Goal: Browse casually: Explore the website without a specific task or goal

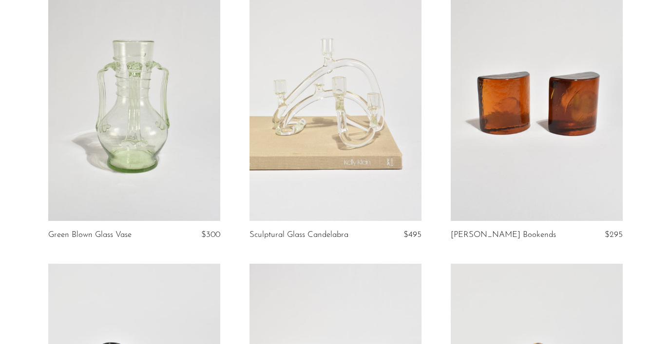
scroll to position [392, 0]
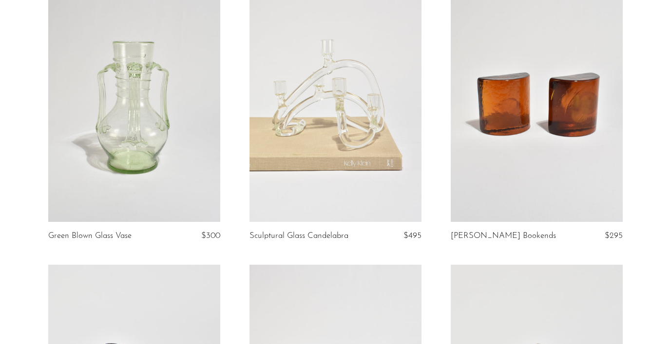
click at [82, 100] on link at bounding box center [134, 101] width 172 height 241
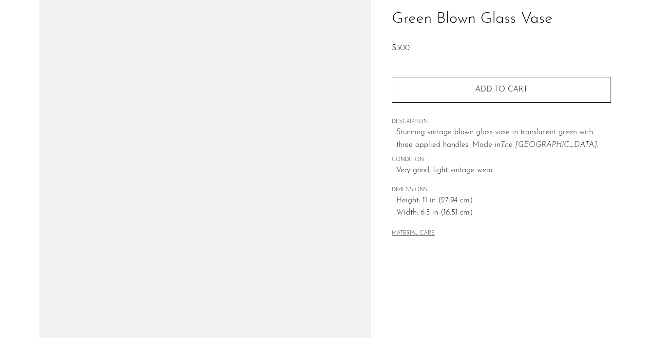
scroll to position [171, 0]
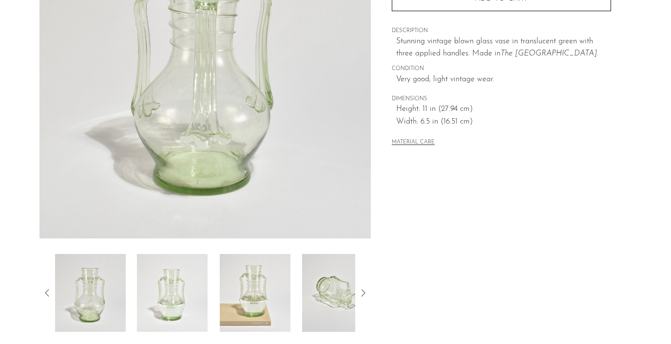
click at [175, 285] on img at bounding box center [172, 293] width 71 height 78
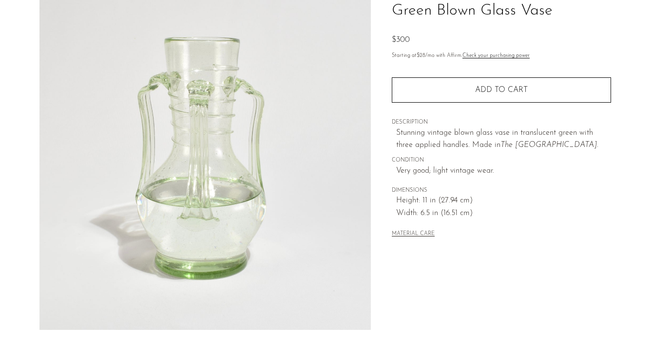
scroll to position [77, 0]
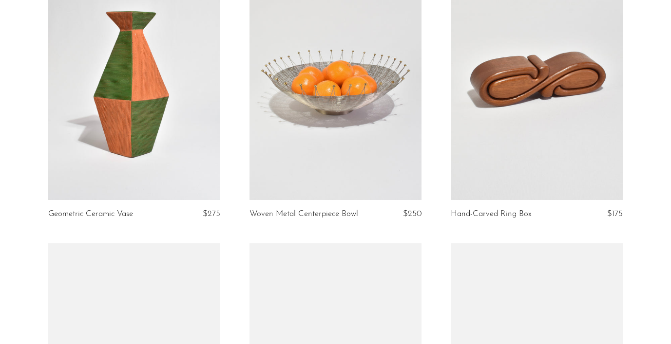
scroll to position [1259, 0]
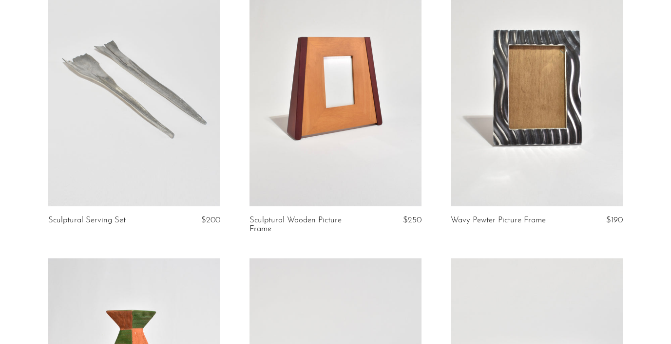
click at [535, 158] on link at bounding box center [537, 86] width 172 height 241
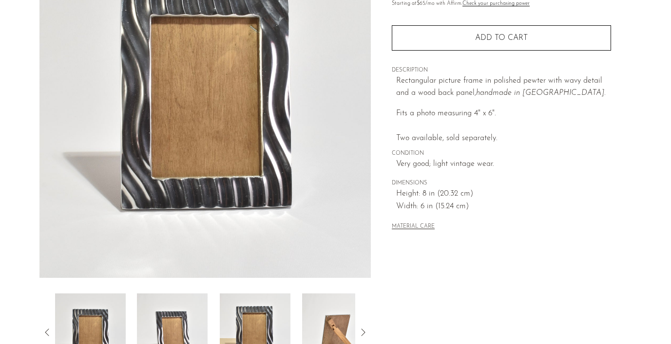
click at [180, 311] on img at bounding box center [172, 333] width 71 height 78
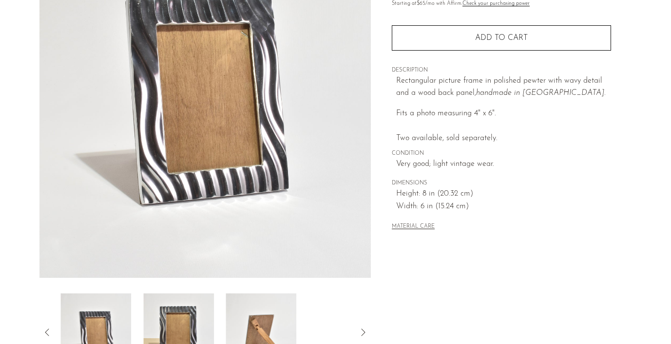
scroll to position [62, 0]
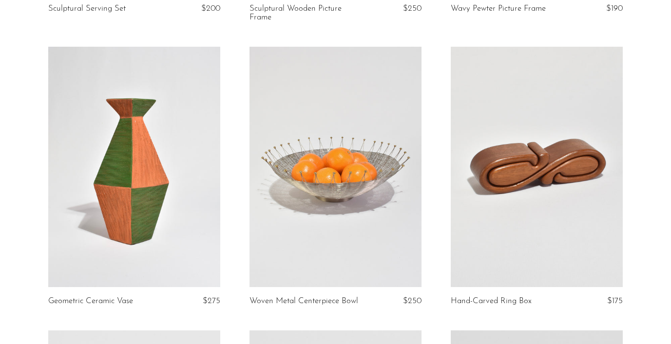
scroll to position [1472, 0]
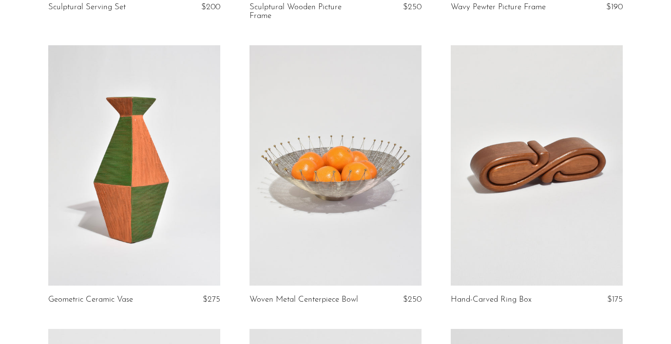
click at [160, 180] on link at bounding box center [134, 165] width 172 height 241
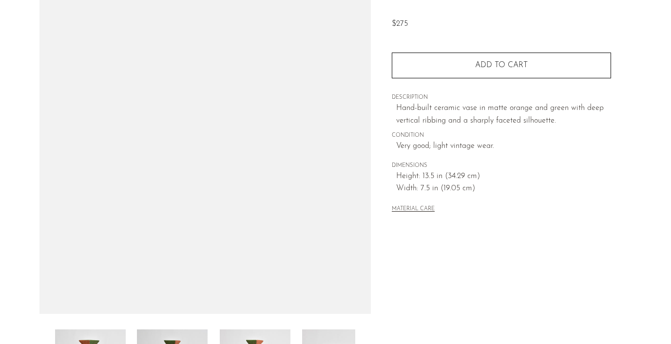
scroll to position [98, 0]
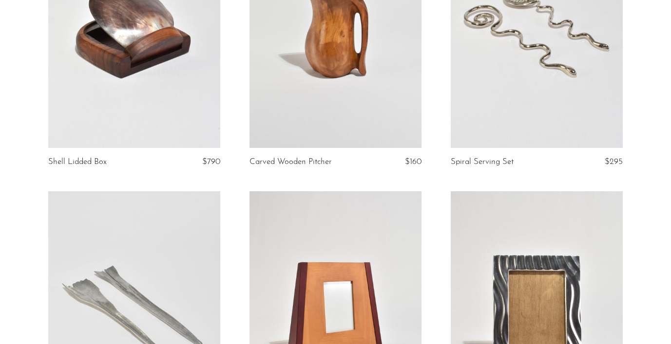
scroll to position [914, 0]
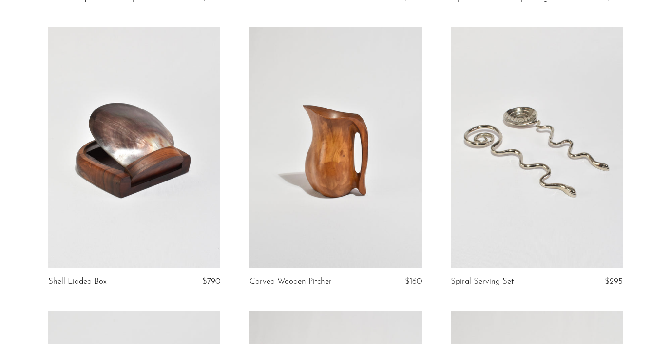
click at [170, 134] on link at bounding box center [134, 147] width 172 height 241
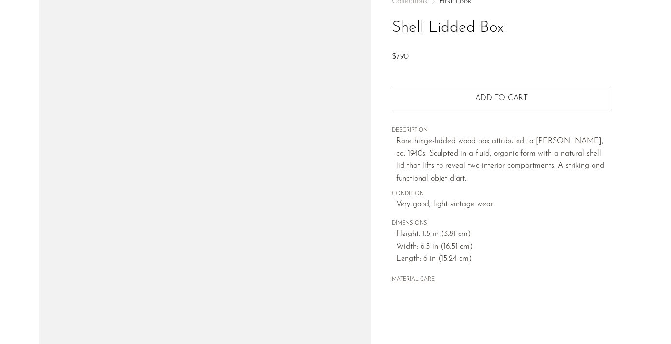
scroll to position [141, 0]
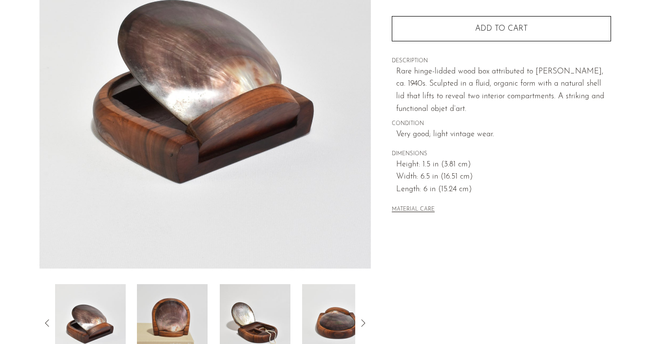
click at [174, 319] on img at bounding box center [172, 323] width 71 height 78
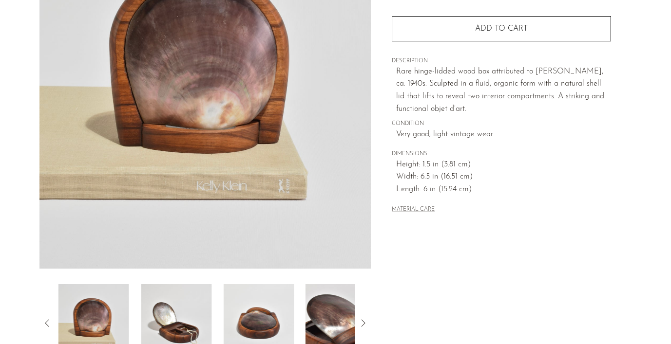
click at [174, 319] on img at bounding box center [176, 323] width 71 height 78
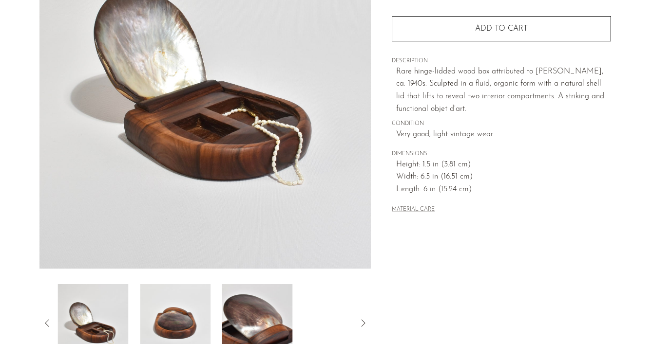
click at [174, 319] on img at bounding box center [175, 323] width 71 height 78
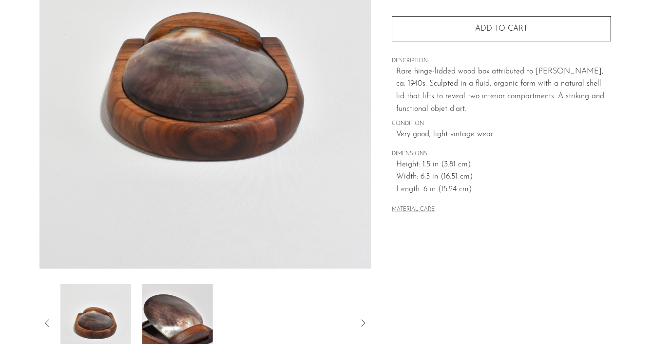
click at [174, 319] on img at bounding box center [177, 323] width 71 height 78
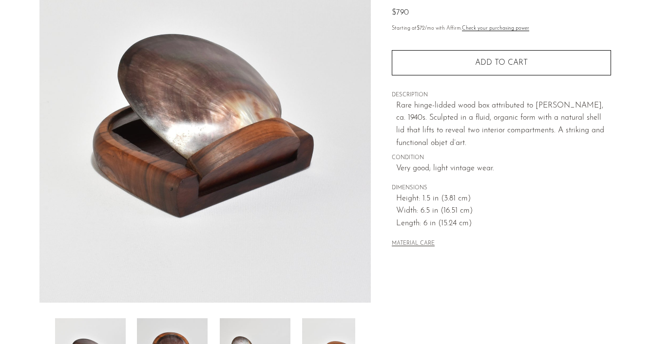
scroll to position [103, 0]
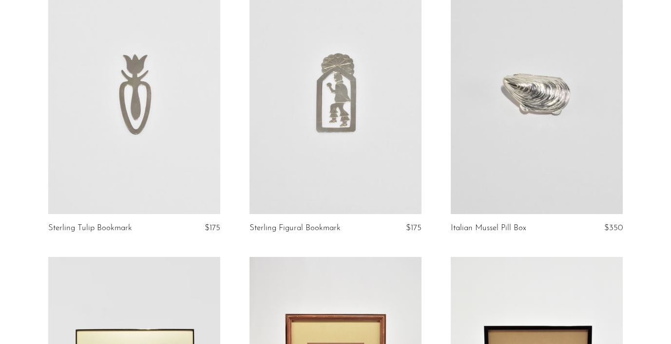
scroll to position [1830, 0]
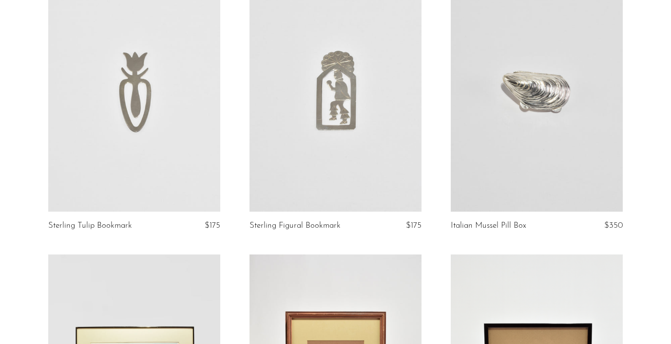
click at [538, 114] on link at bounding box center [537, 91] width 172 height 241
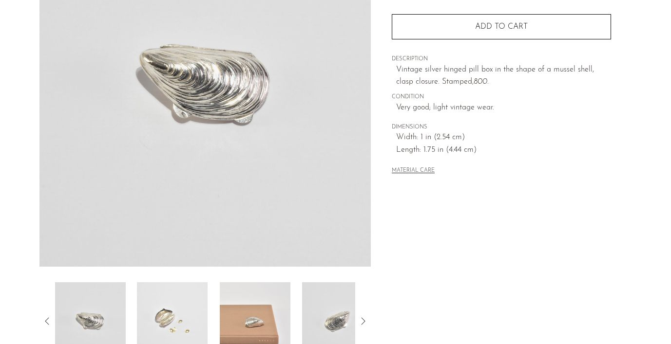
scroll to position [145, 0]
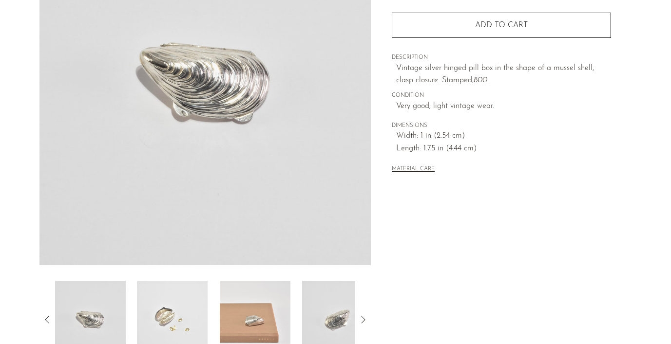
click at [174, 307] on img at bounding box center [172, 320] width 71 height 78
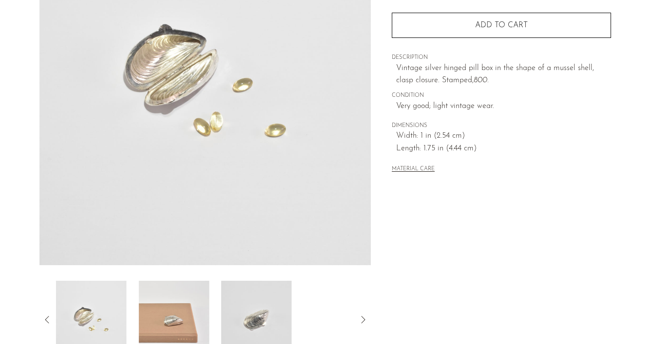
click at [174, 307] on img at bounding box center [173, 320] width 71 height 78
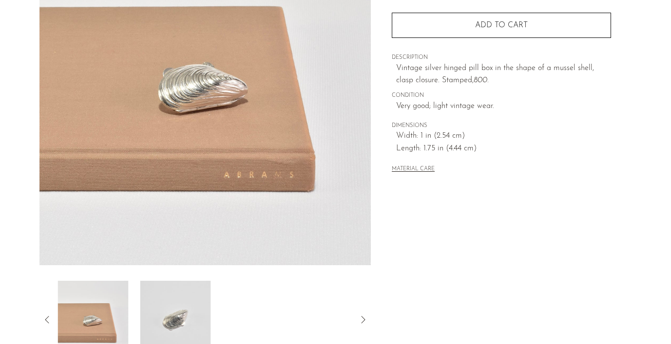
click at [174, 307] on img at bounding box center [175, 320] width 71 height 78
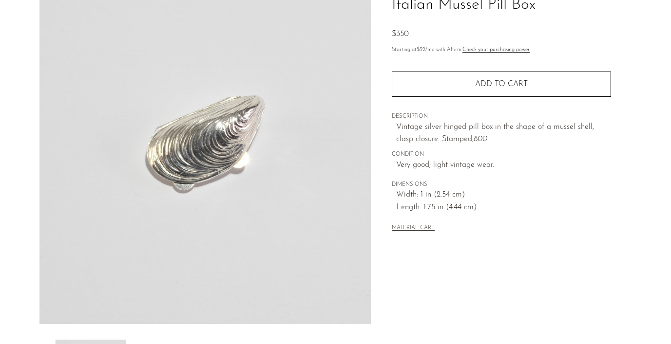
scroll to position [66, 0]
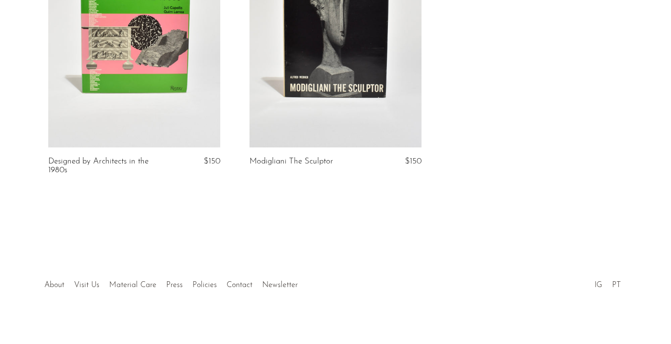
scroll to position [2757, 0]
